Goal: Entertainment & Leisure: Consume media (video, audio)

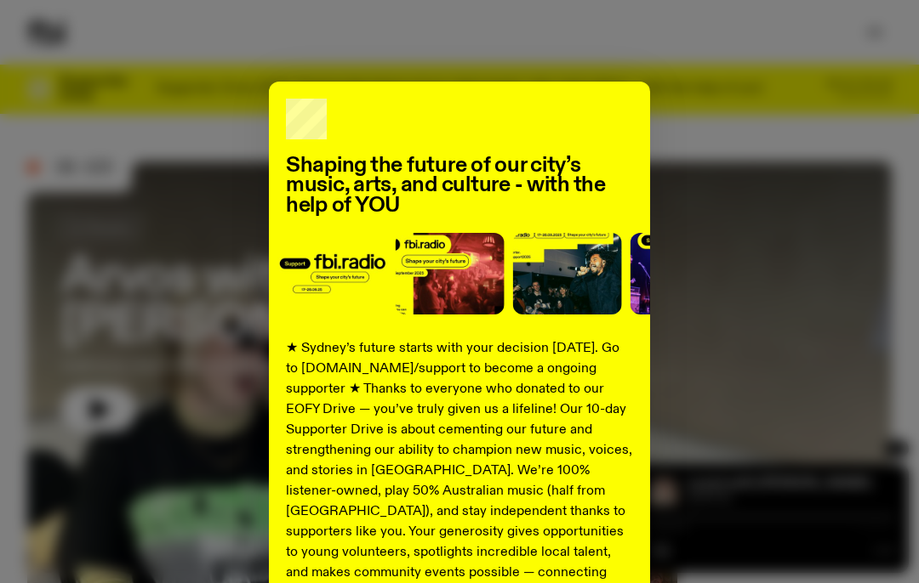
click at [878, 23] on div "Shaping the future of our city’s music, arts, and culture - with the help of YO…" at bounding box center [459, 291] width 919 height 583
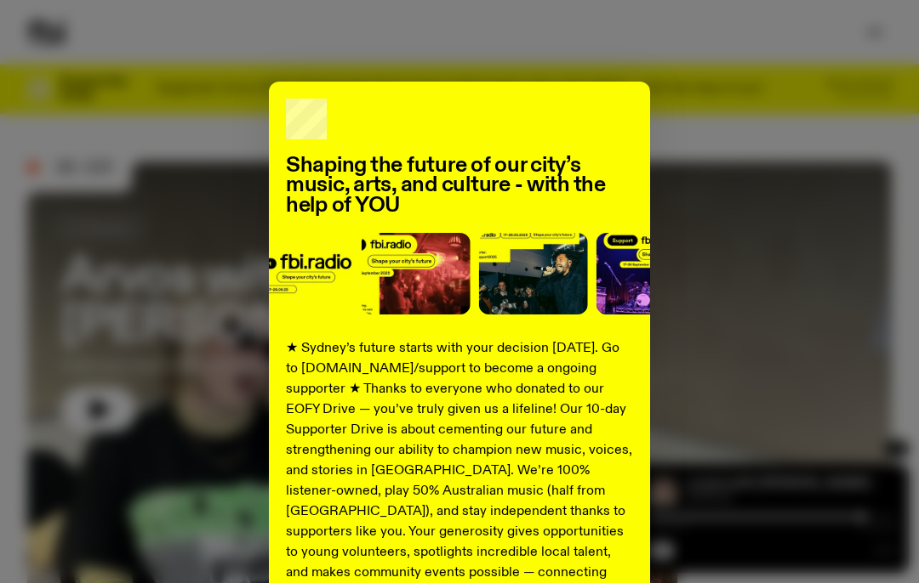
click at [766, 56] on div "Shaping the future of our city’s music, arts, and culture - with the help of YO…" at bounding box center [459, 291] width 919 height 583
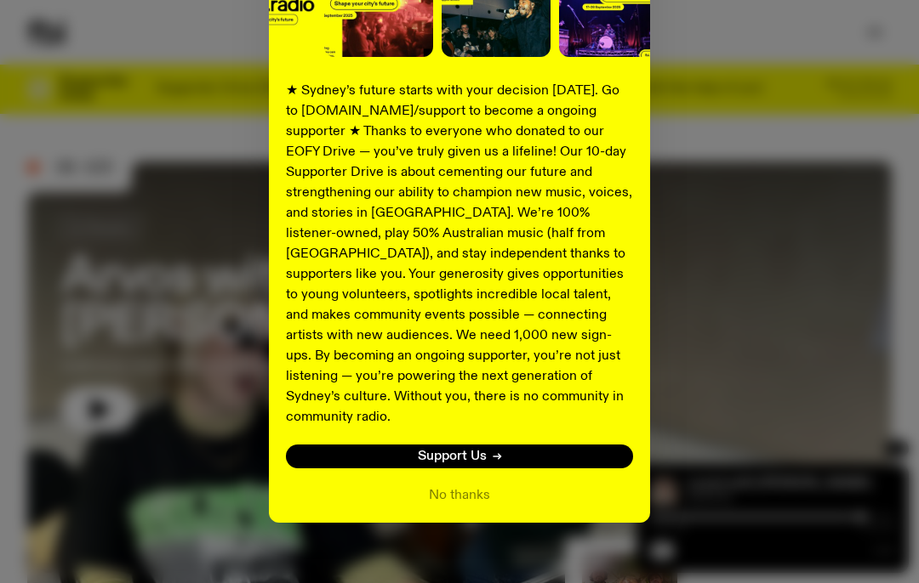
scroll to position [257, 0]
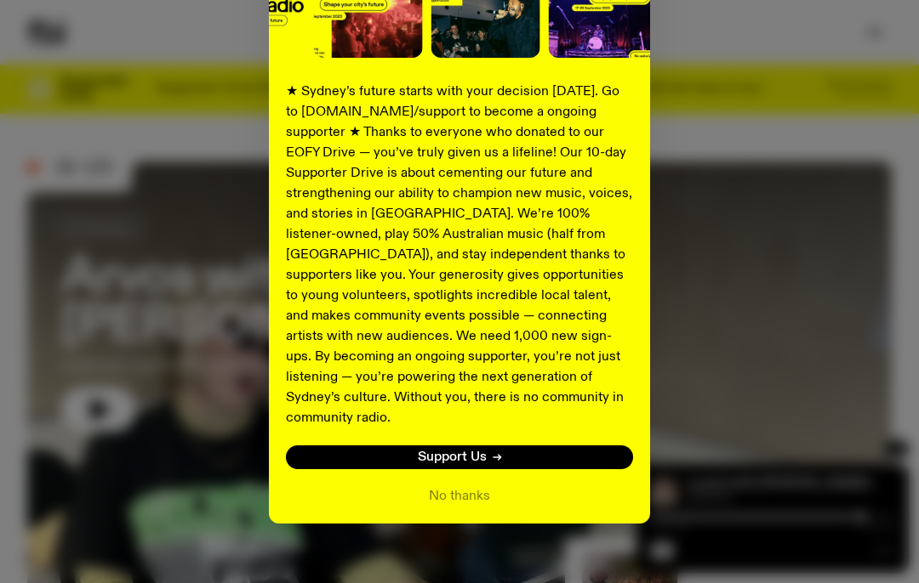
click at [468, 486] on button "No thanks" at bounding box center [459, 496] width 61 height 20
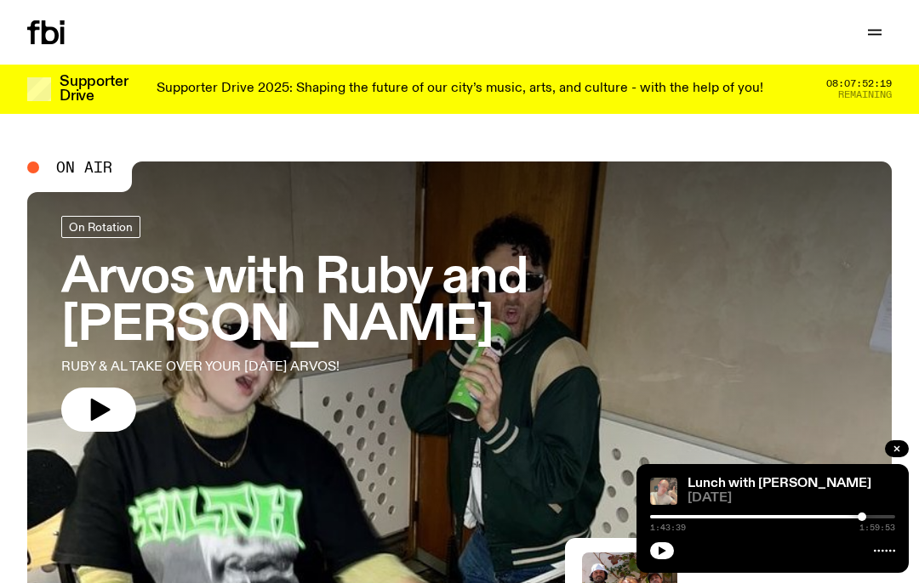
click at [874, 36] on icon "button" at bounding box center [874, 32] width 20 height 20
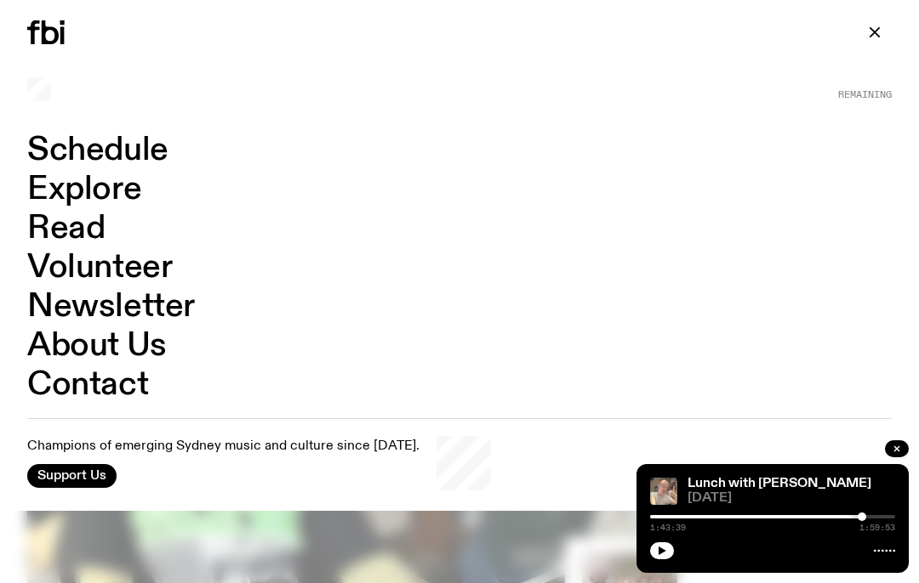
click at [139, 148] on link "Schedule" at bounding box center [97, 150] width 141 height 32
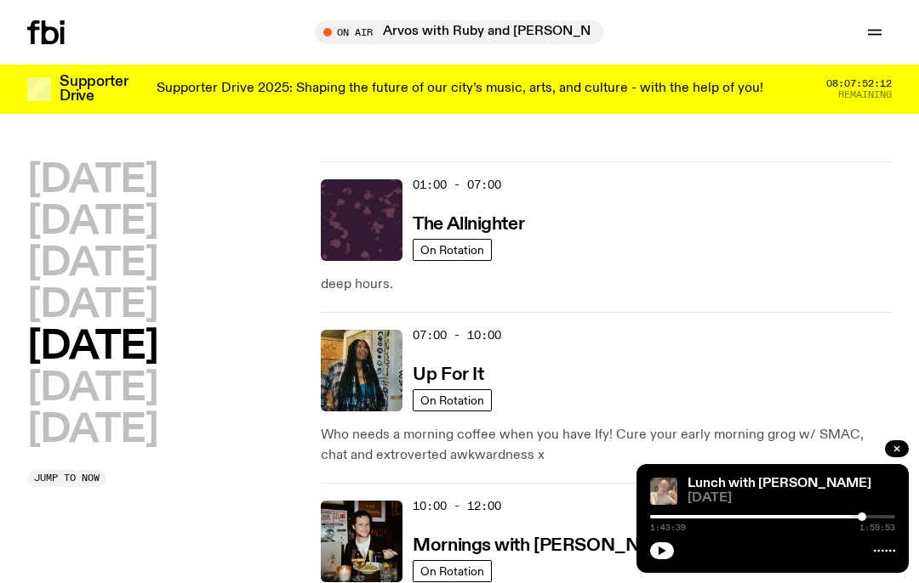
click at [157, 298] on h2 "[DATE]" at bounding box center [92, 306] width 130 height 38
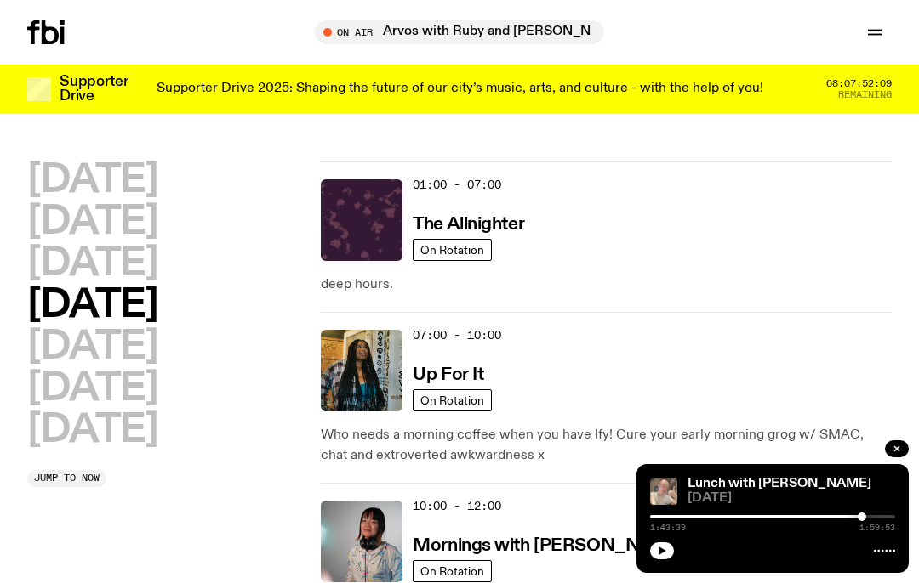
click at [362, 234] on img at bounding box center [362, 220] width 82 height 82
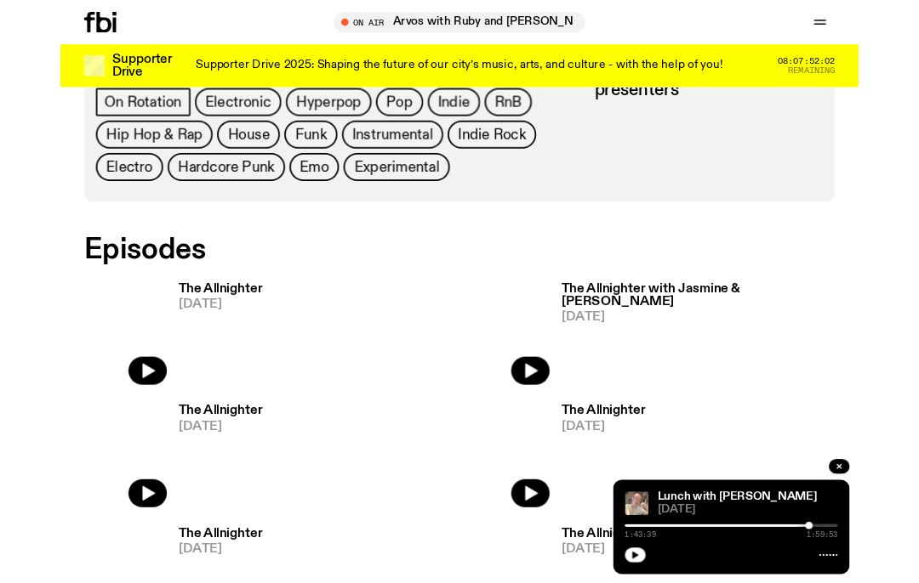
scroll to position [751, 0]
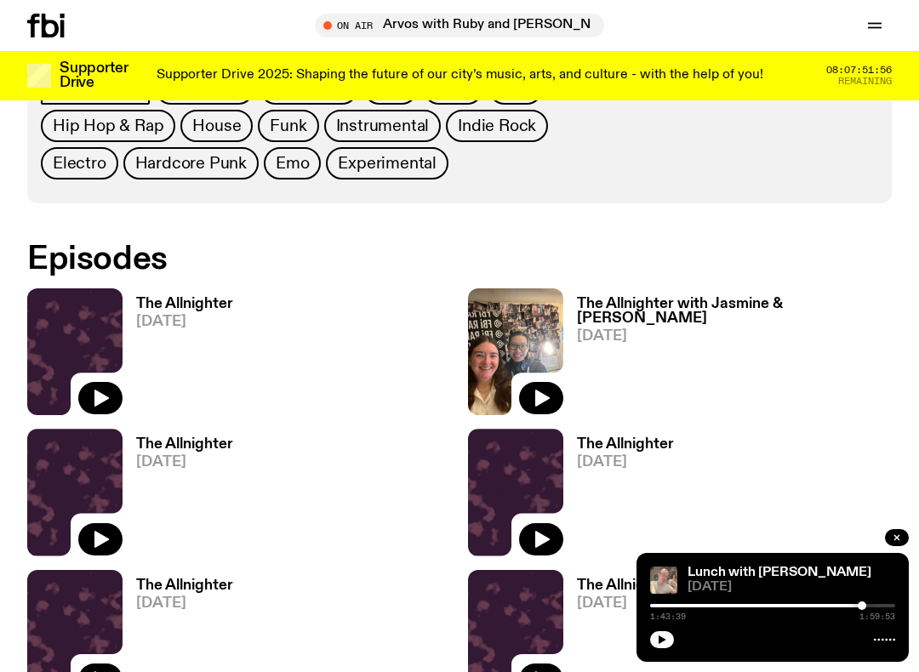
click at [544, 397] on icon "button" at bounding box center [542, 398] width 14 height 17
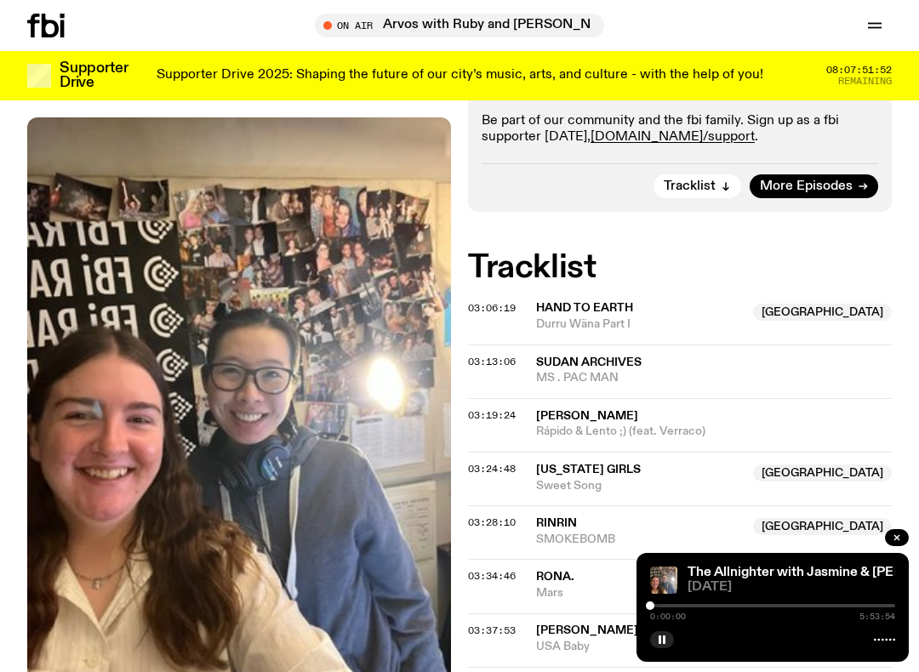
scroll to position [439, 0]
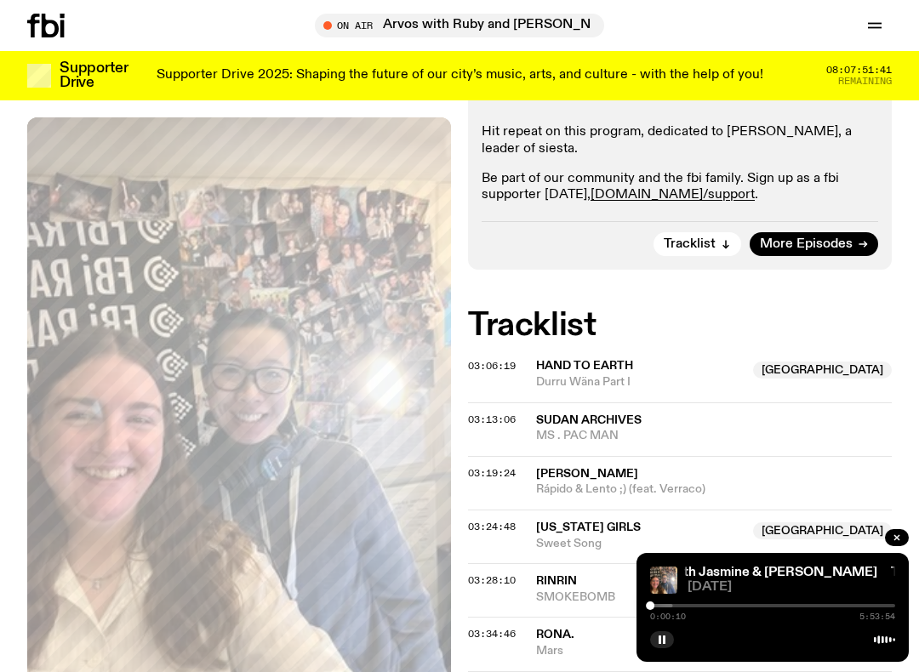
click at [657, 583] on div at bounding box center [550, 605] width 245 height 3
click at [663, 583] on div at bounding box center [554, 605] width 245 height 3
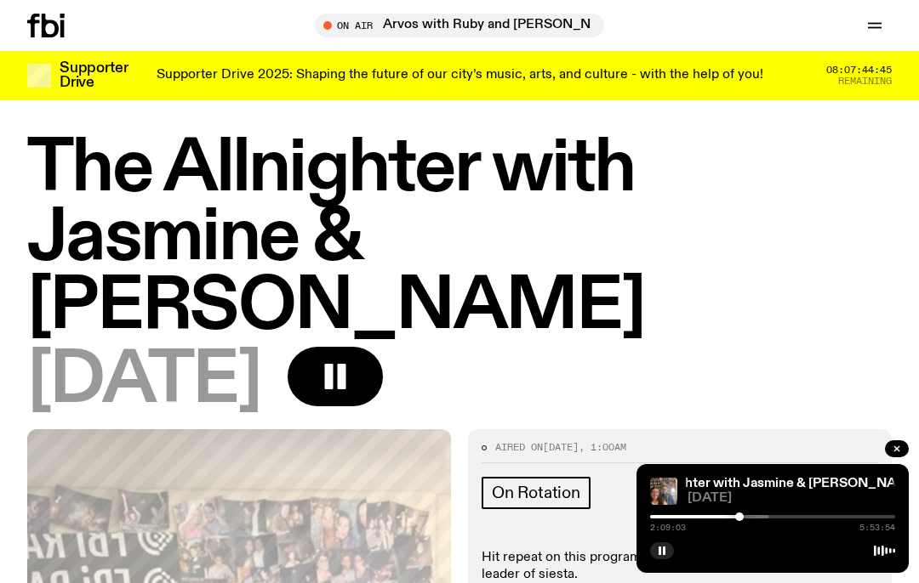
scroll to position [0, 0]
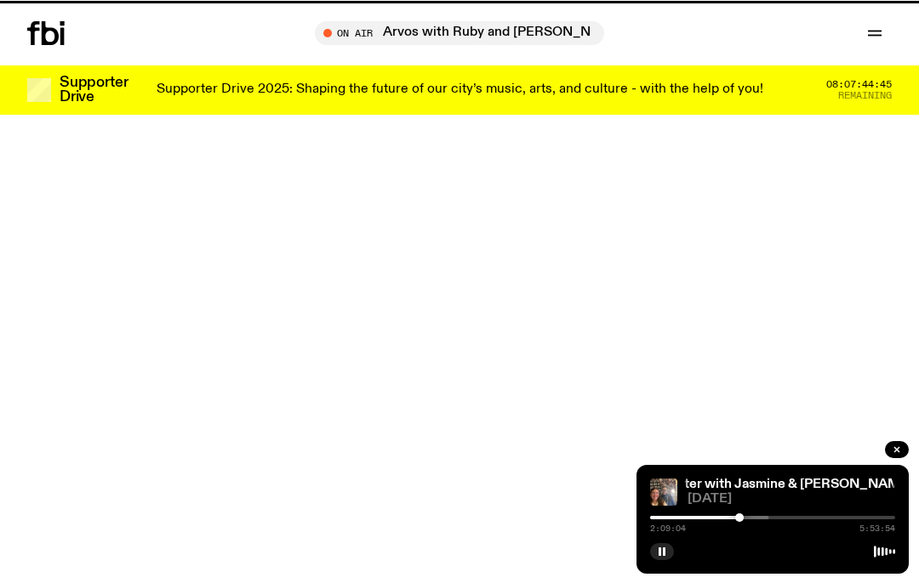
scroll to position [751, 0]
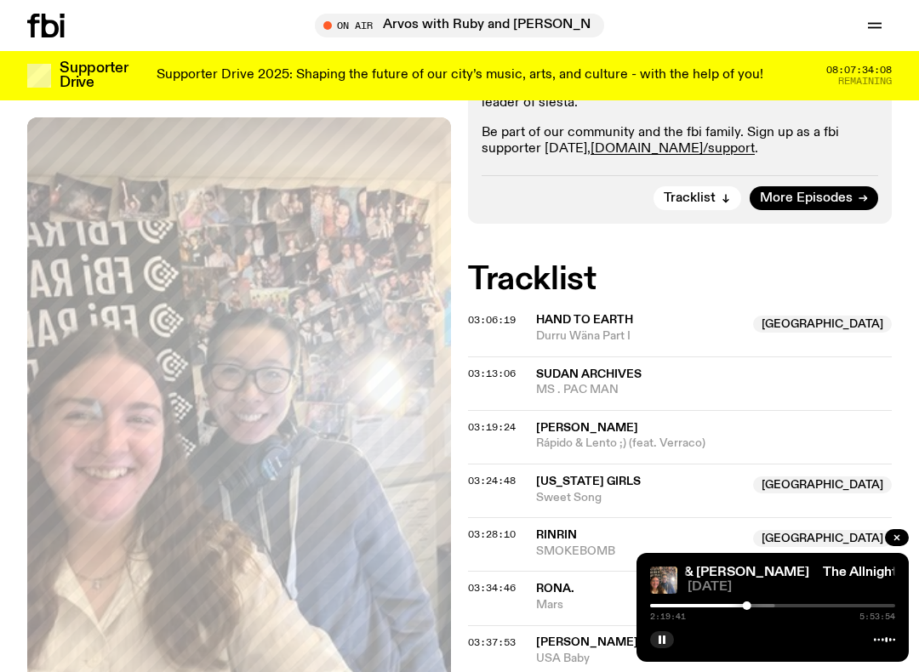
scroll to position [498, 0]
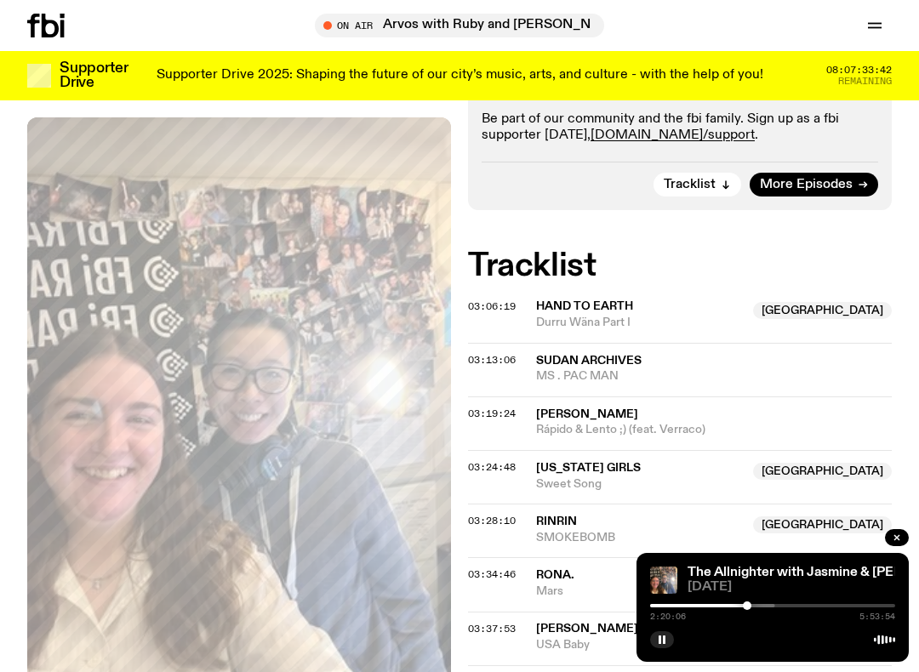
click at [756, 583] on div at bounding box center [652, 605] width 245 height 3
click at [765, 583] on div at bounding box center [659, 605] width 245 height 3
click at [777, 583] on div at bounding box center [671, 605] width 245 height 3
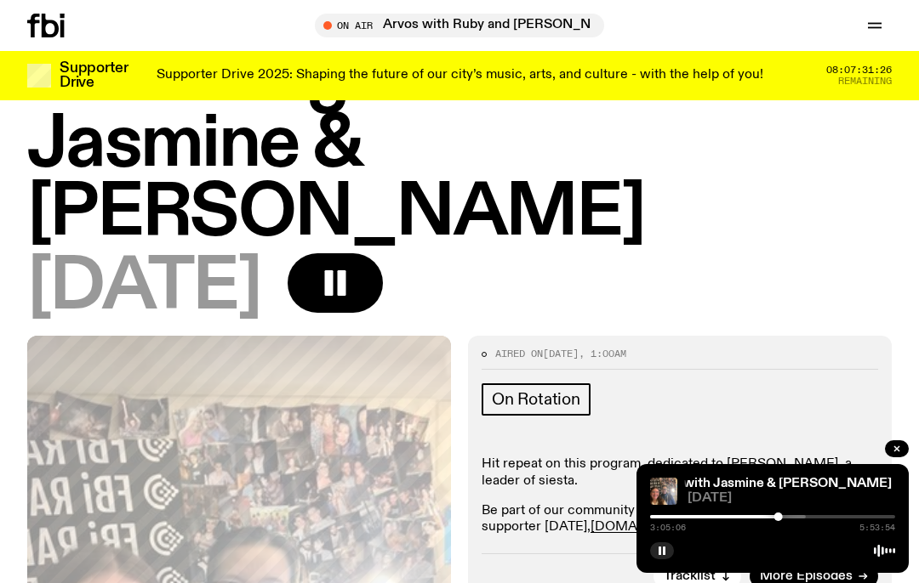
scroll to position [107, 0]
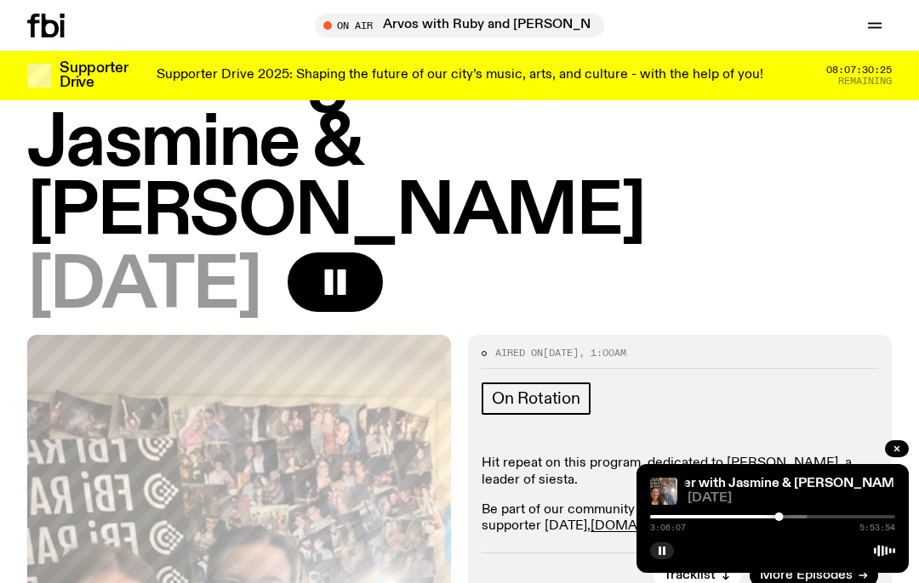
click at [788, 516] on div at bounding box center [683, 516] width 245 height 3
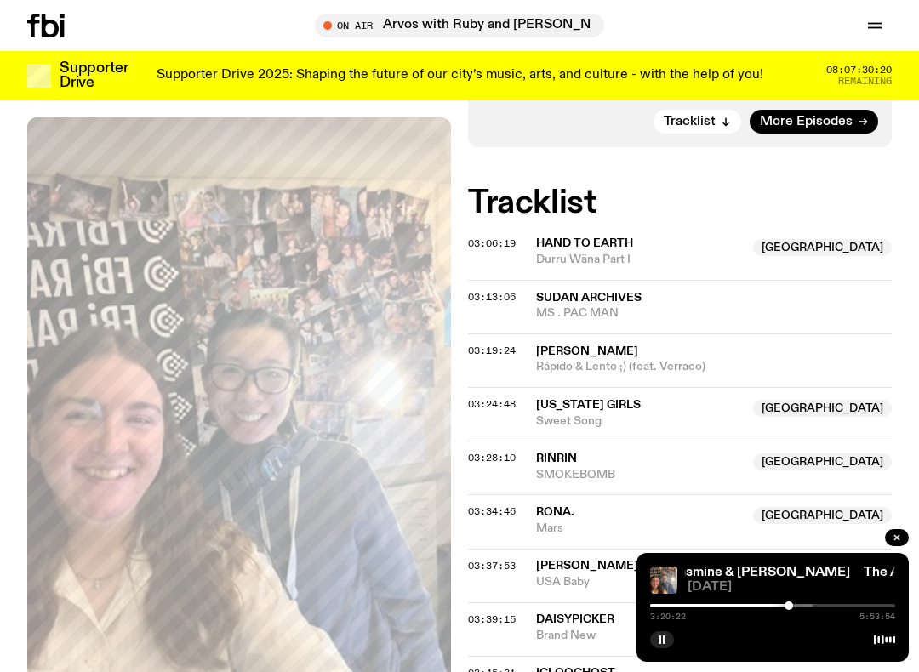
scroll to position [562, 0]
click at [795, 583] on div at bounding box center [695, 605] width 245 height 3
click at [799, 583] on div at bounding box center [795, 605] width 9 height 9
click at [805, 583] on div at bounding box center [705, 605] width 245 height 3
click at [809, 583] on div at bounding box center [805, 605] width 9 height 9
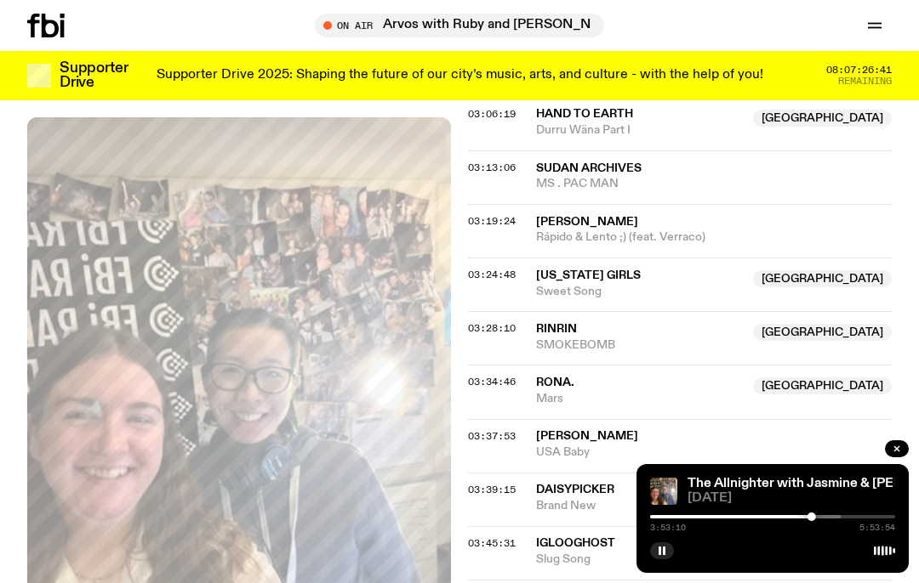
scroll to position [689, 0]
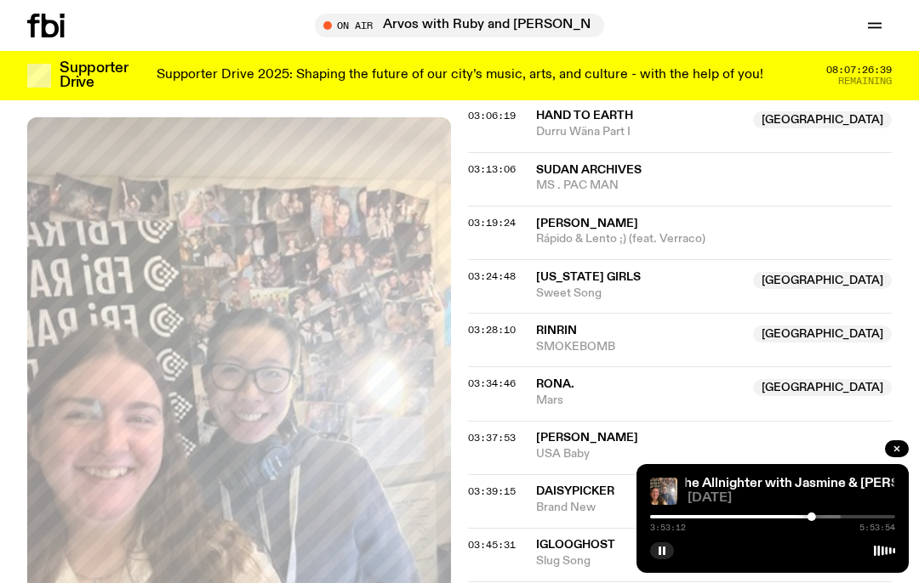
click at [816, 518] on div at bounding box center [717, 516] width 245 height 3
click at [804, 515] on div at bounding box center [694, 516] width 245 height 3
click at [793, 516] on div at bounding box center [681, 516] width 245 height 3
click at [797, 520] on div at bounding box center [797, 517] width 9 height 9
click at [804, 517] on div at bounding box center [772, 516] width 245 height 3
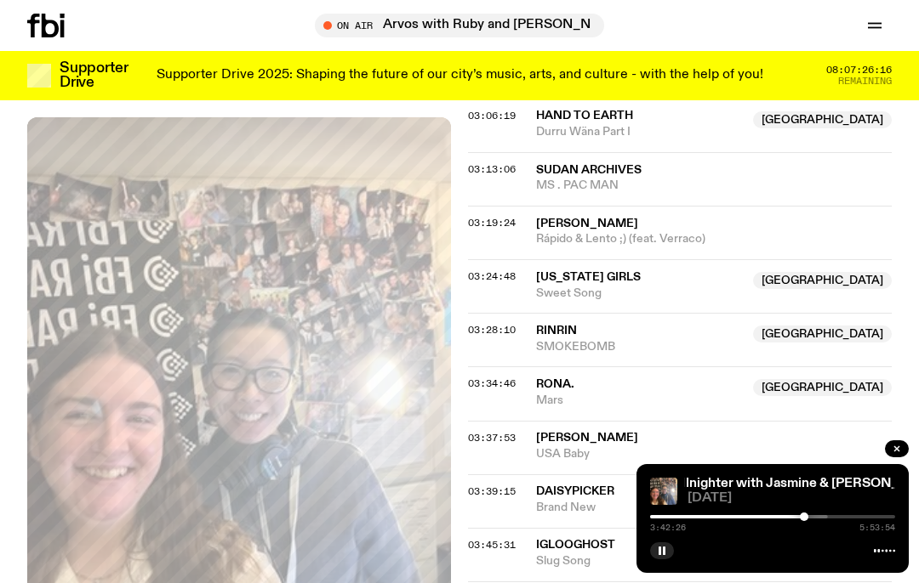
click at [792, 516] on div at bounding box center [681, 516] width 245 height 3
click at [784, 518] on div at bounding box center [669, 516] width 245 height 3
click at [791, 517] on div at bounding box center [772, 516] width 245 height 3
